Goal: Information Seeking & Learning: Compare options

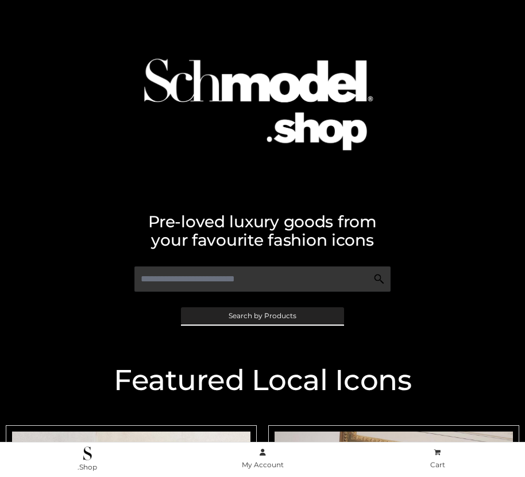
click at [262, 315] on span "Search by Products" at bounding box center [263, 315] width 68 height 7
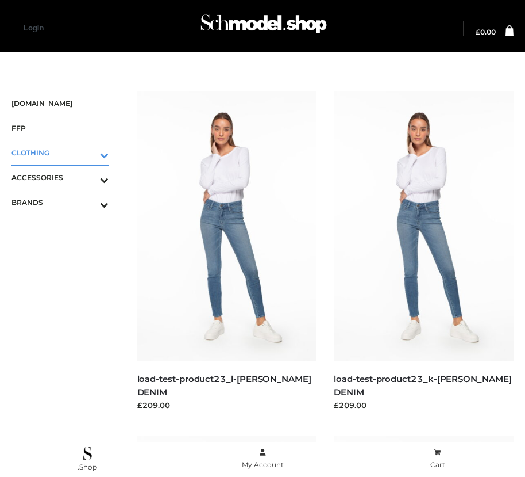
click at [88, 152] on icon "Toggle Submenu" at bounding box center [44, 154] width 129 height 13
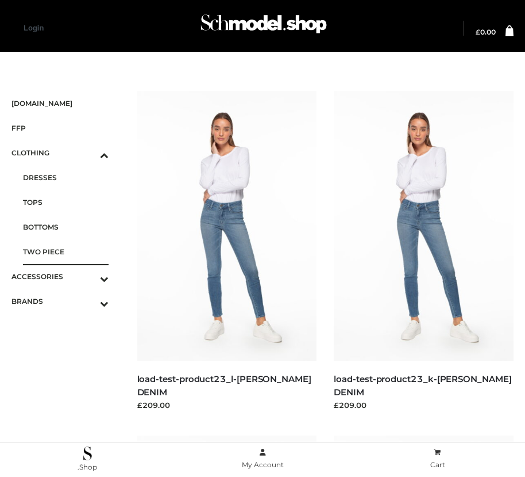
click at [66, 251] on span "TWO PIECE" at bounding box center [66, 251] width 86 height 13
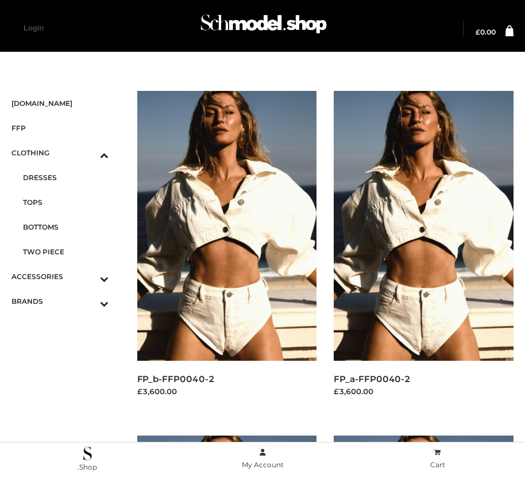
scroll to position [358, 0]
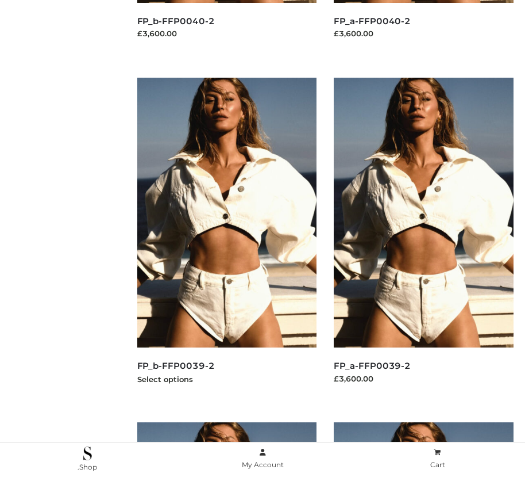
click at [227, 238] on img at bounding box center [227, 213] width 180 height 270
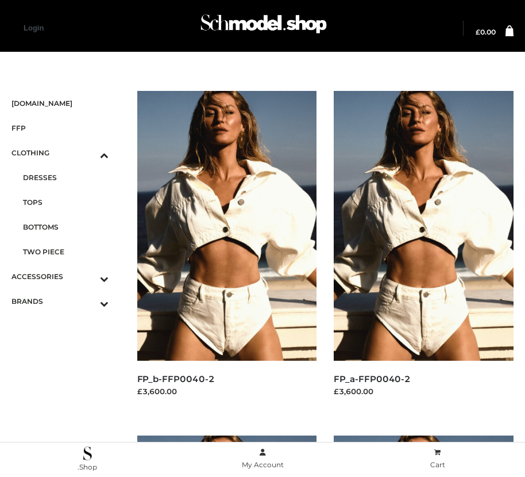
scroll to position [1391, 0]
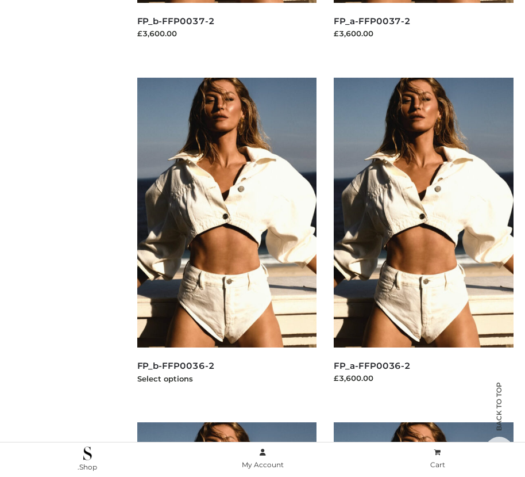
click at [227, 238] on img at bounding box center [227, 213] width 180 height 270
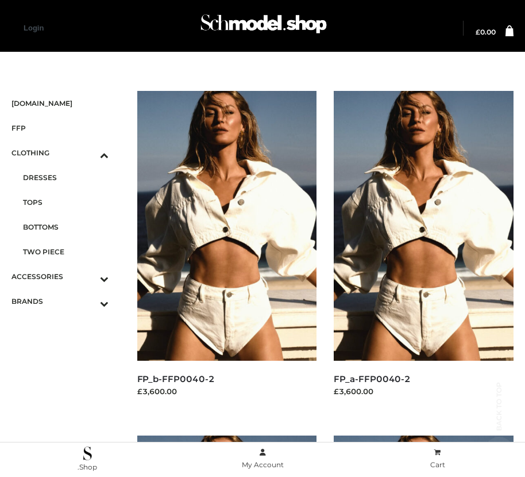
scroll to position [13, 0]
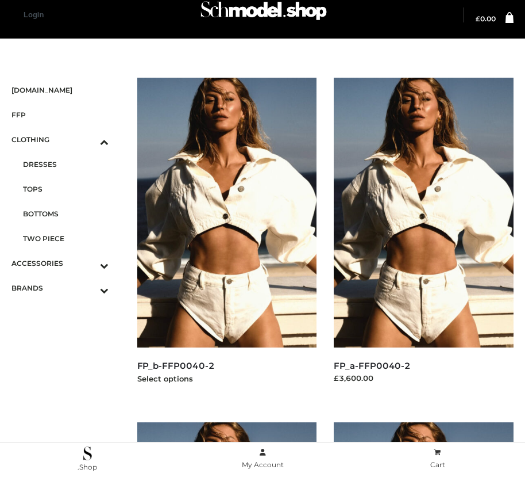
click at [227, 238] on img at bounding box center [227, 213] width 180 height 270
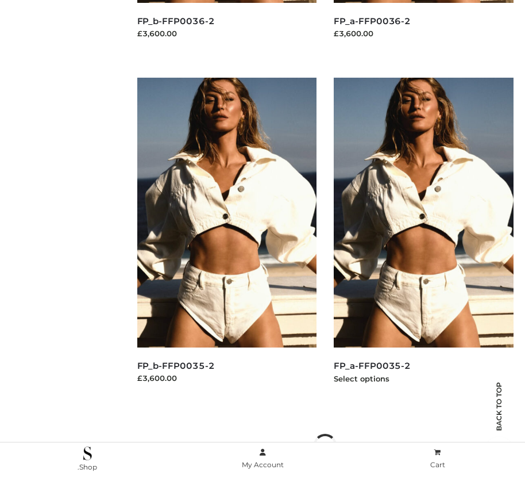
click at [424, 238] on img at bounding box center [424, 213] width 180 height 270
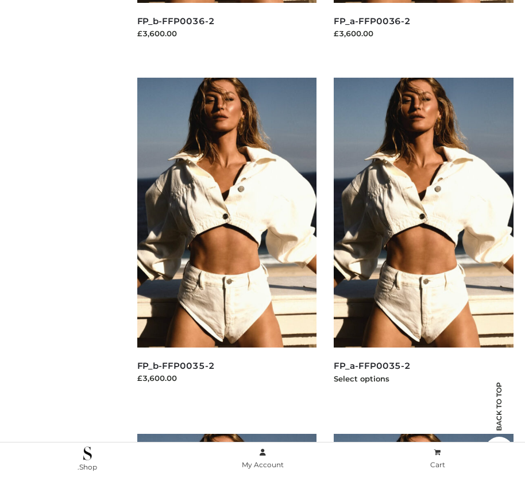
scroll to position [0, 0]
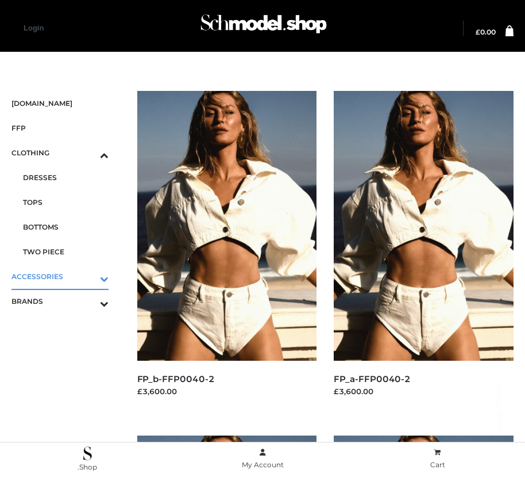
click at [88, 276] on icon "Toggle Submenu" at bounding box center [44, 278] width 129 height 13
click at [66, 227] on span "JEWELRY" at bounding box center [66, 226] width 86 height 13
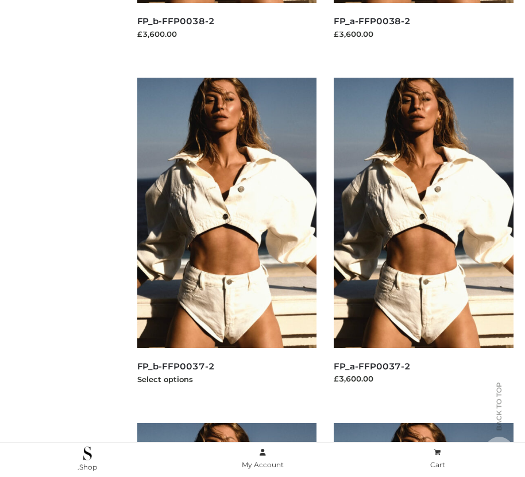
click at [227, 238] on img at bounding box center [227, 213] width 180 height 270
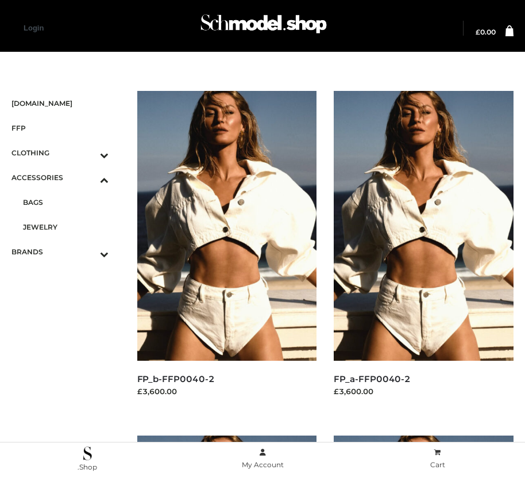
scroll to position [1391, 0]
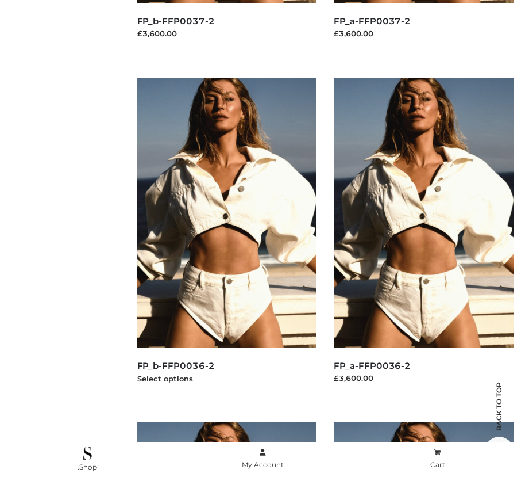
click at [227, 238] on img at bounding box center [227, 213] width 180 height 270
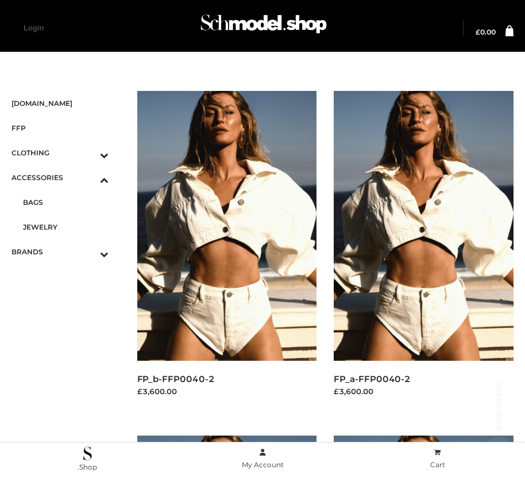
scroll to position [2436, 0]
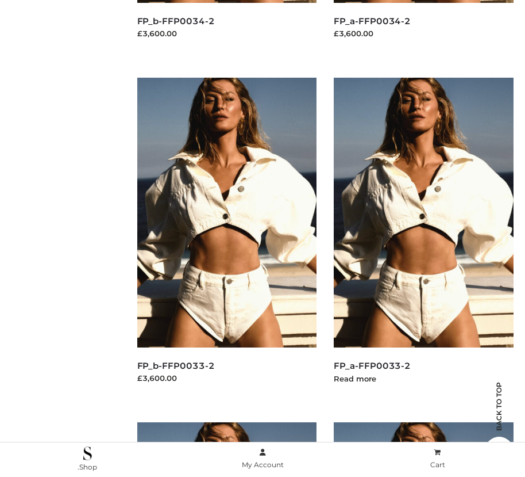
click at [424, 238] on img at bounding box center [424, 213] width 180 height 270
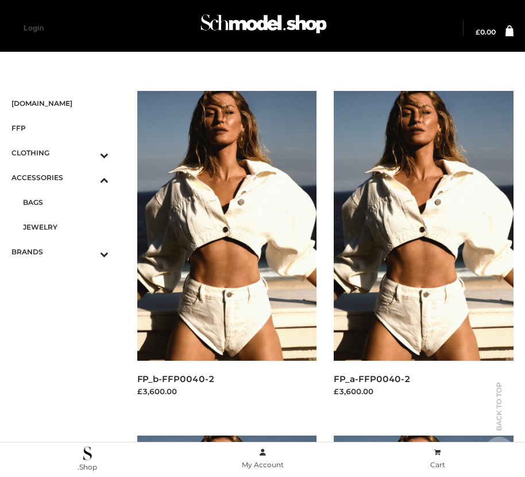
scroll to position [1046, 0]
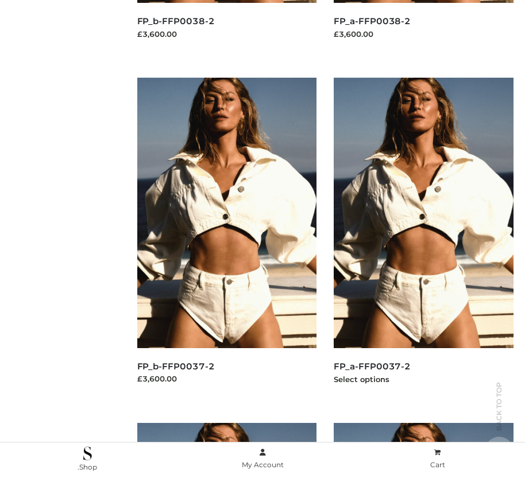
click at [424, 238] on img at bounding box center [424, 213] width 180 height 270
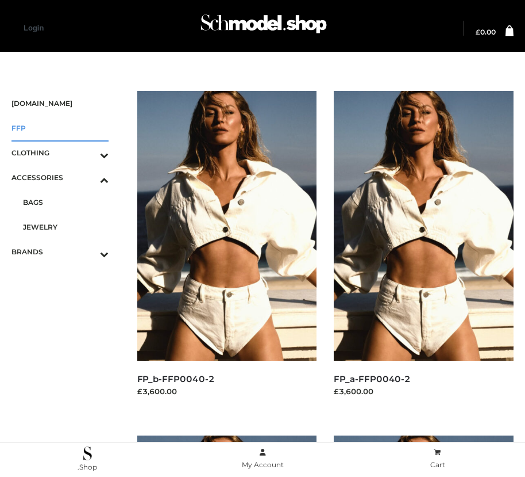
click at [60, 128] on span "FFP" at bounding box center [59, 127] width 97 height 13
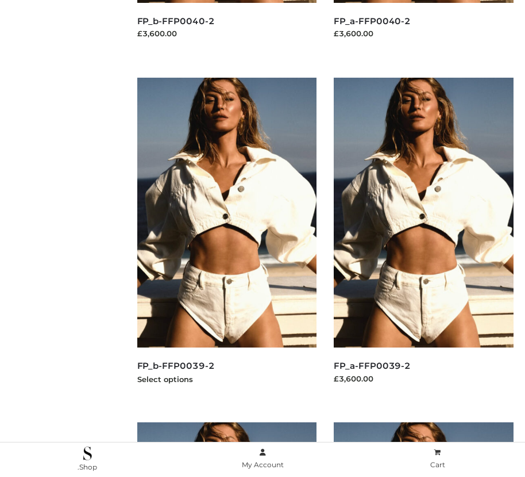
click at [227, 238] on img at bounding box center [227, 213] width 180 height 270
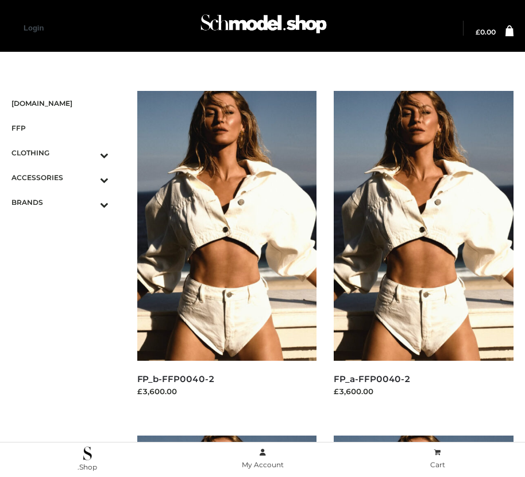
scroll to position [13, 0]
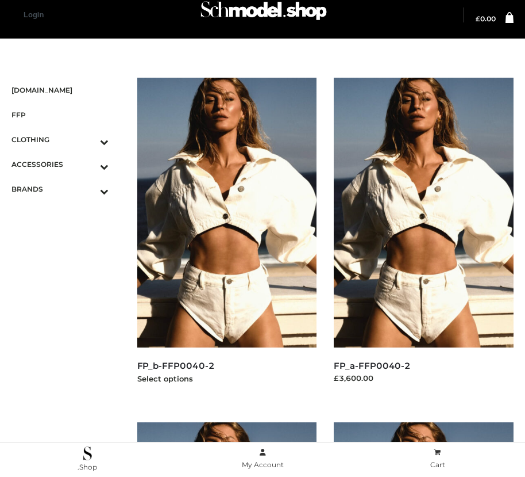
click at [227, 238] on img at bounding box center [227, 213] width 180 height 270
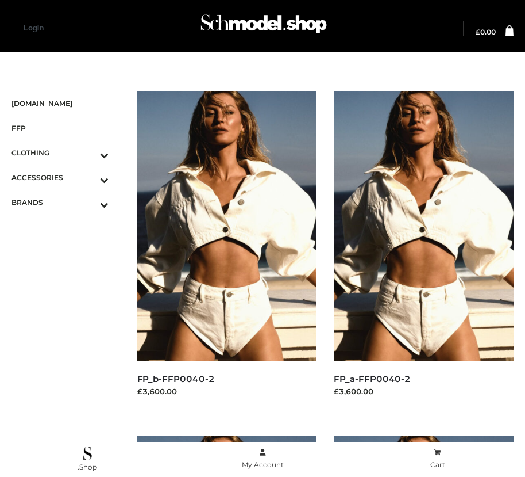
scroll to position [1046, 0]
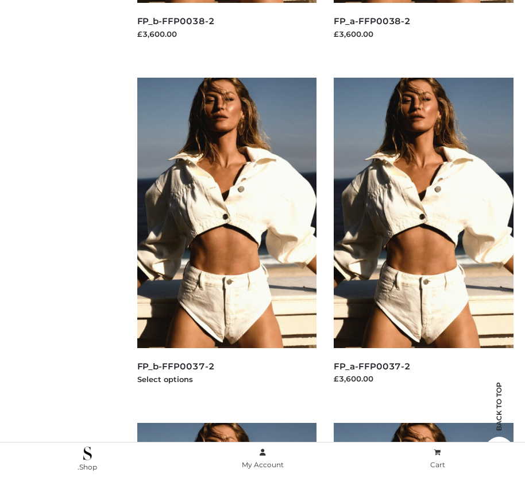
click at [227, 238] on img at bounding box center [227, 213] width 180 height 270
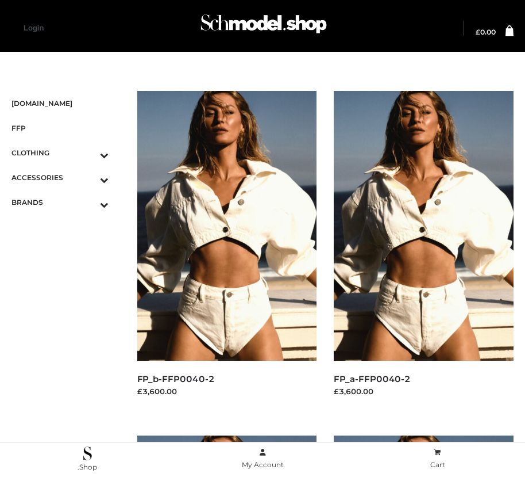
scroll to position [1736, 0]
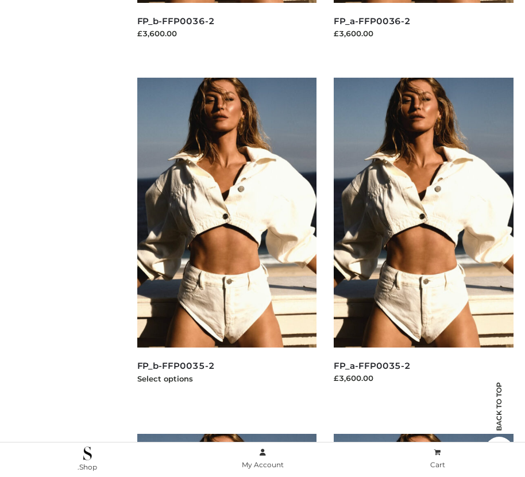
click at [227, 238] on img at bounding box center [227, 213] width 180 height 270
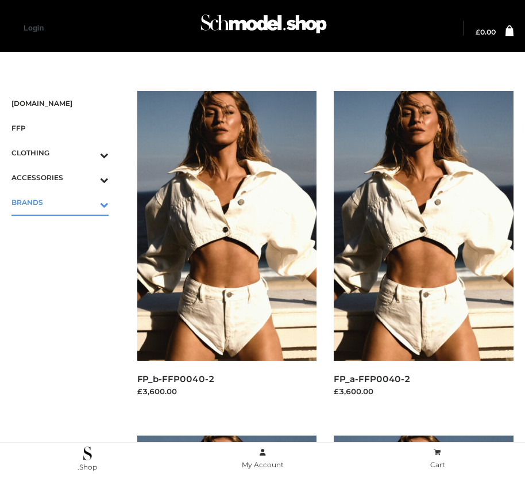
click at [88, 202] on icon "Toggle Submenu" at bounding box center [44, 204] width 129 height 13
click at [66, 251] on span "PARKERSMITH" at bounding box center [66, 251] width 86 height 13
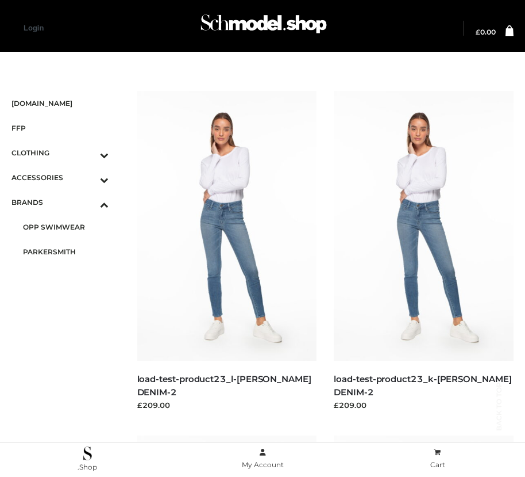
scroll to position [702, 0]
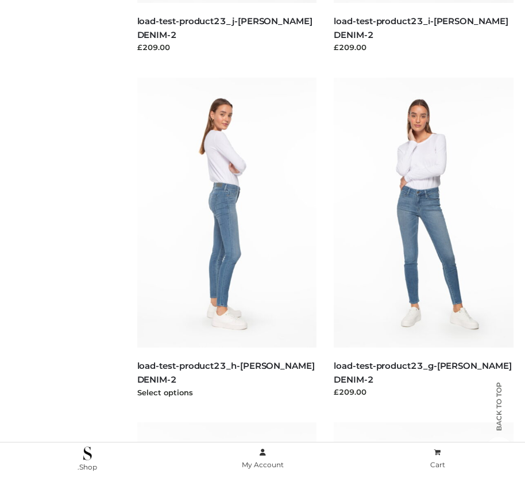
click at [227, 238] on img at bounding box center [227, 213] width 180 height 270
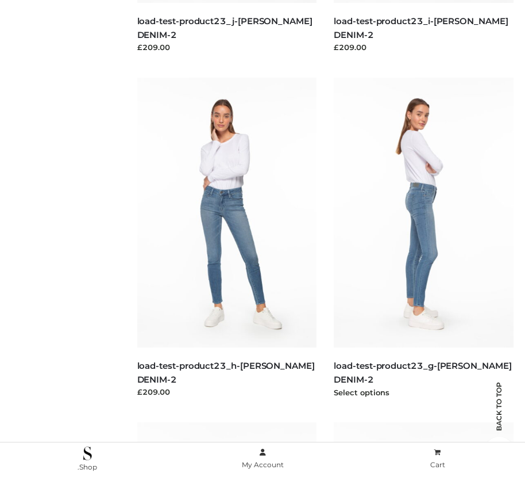
click at [424, 238] on img at bounding box center [424, 213] width 180 height 270
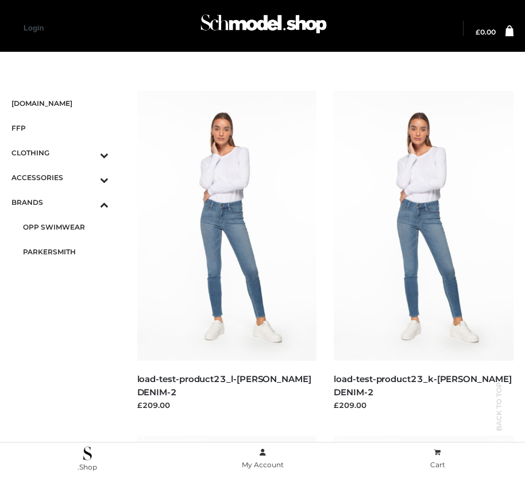
scroll to position [13, 0]
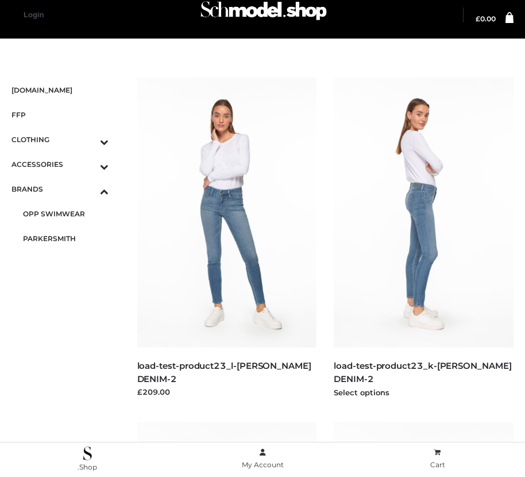
click at [424, 238] on img at bounding box center [424, 213] width 180 height 270
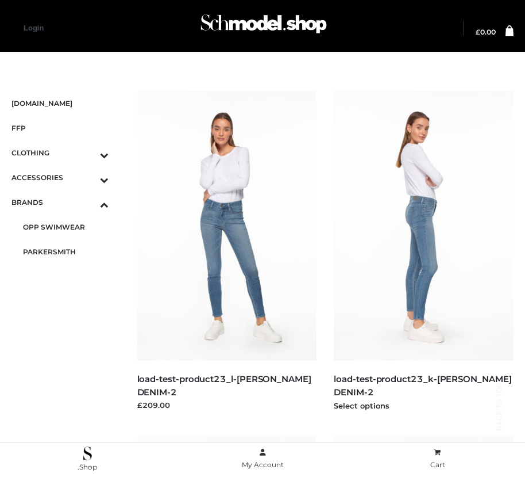
scroll to position [1736, 0]
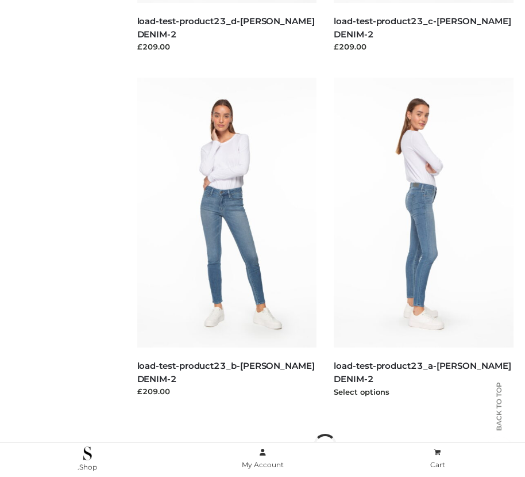
click at [424, 238] on img at bounding box center [424, 213] width 180 height 270
